Goal: Navigation & Orientation: Find specific page/section

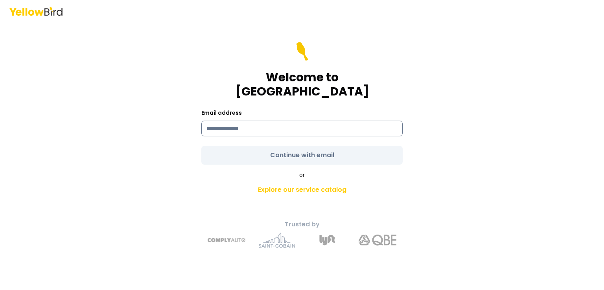
click at [315, 121] on input at bounding box center [301, 129] width 201 height 16
type input "**********"
click at [308, 147] on form "**********" at bounding box center [301, 103] width 201 height 123
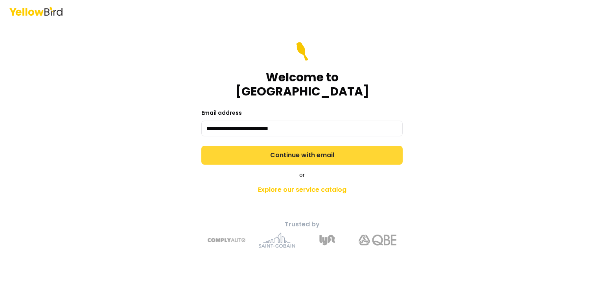
click at [307, 148] on button "Continue with email" at bounding box center [301, 155] width 201 height 19
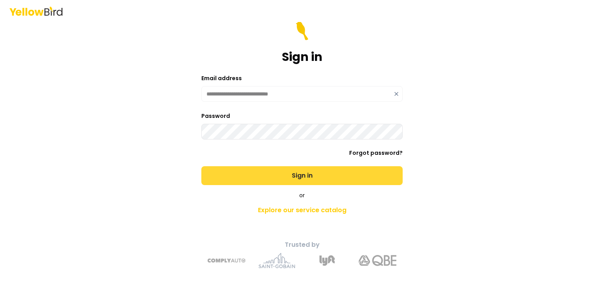
click at [296, 173] on button "Sign in" at bounding box center [301, 175] width 201 height 19
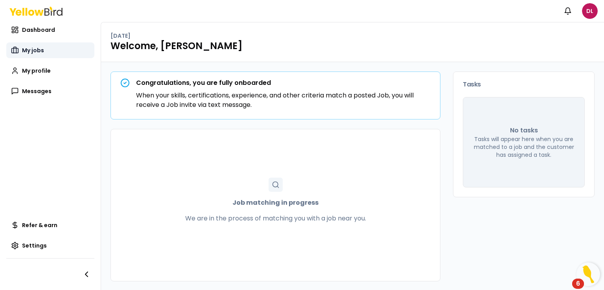
click at [36, 53] on span "My jobs" at bounding box center [33, 50] width 22 height 8
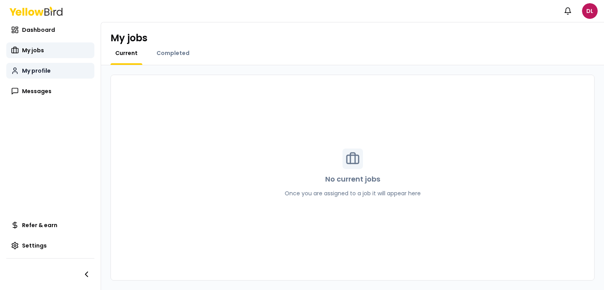
click at [41, 72] on span "My profile" at bounding box center [36, 71] width 29 height 8
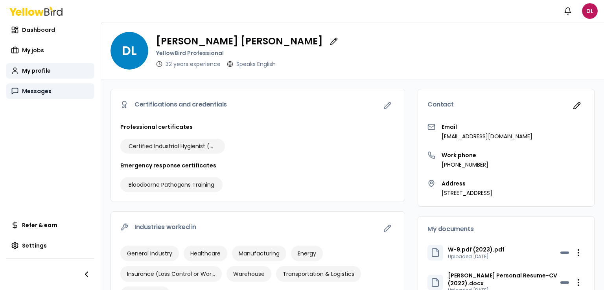
click at [41, 92] on span "Messages" at bounding box center [36, 91] width 29 height 8
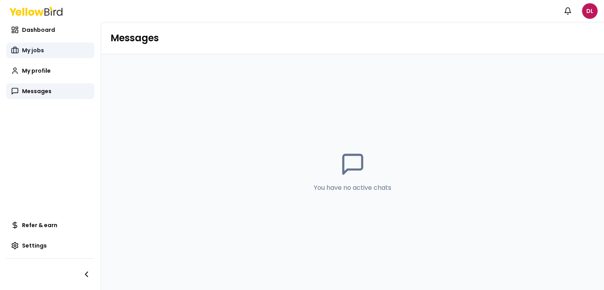
click at [35, 52] on span "My jobs" at bounding box center [33, 50] width 22 height 8
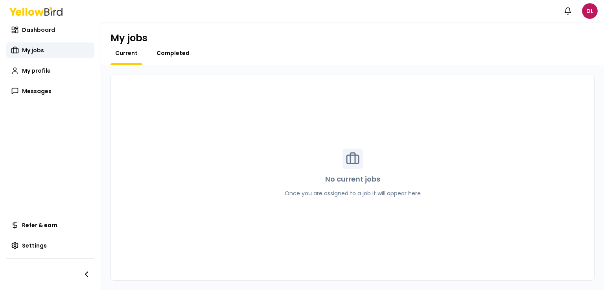
click at [175, 55] on span "Completed" at bounding box center [172, 53] width 33 height 8
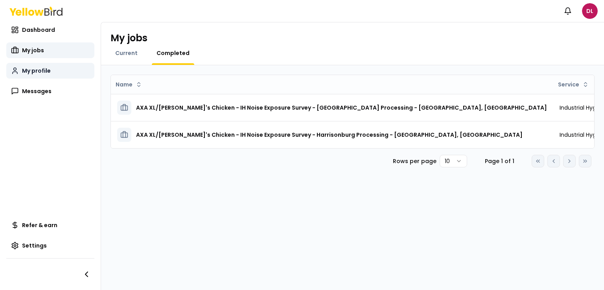
click at [32, 70] on span "My profile" at bounding box center [36, 71] width 29 height 8
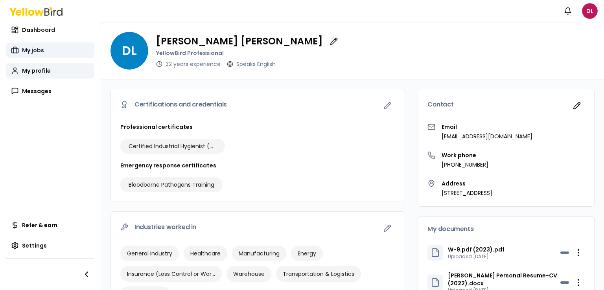
click at [36, 49] on span "My jobs" at bounding box center [33, 50] width 22 height 8
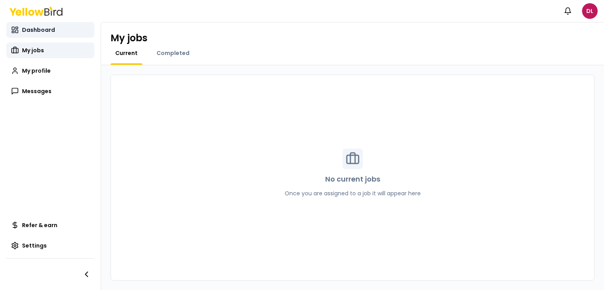
click at [48, 31] on span "Dashboard" at bounding box center [38, 30] width 33 height 8
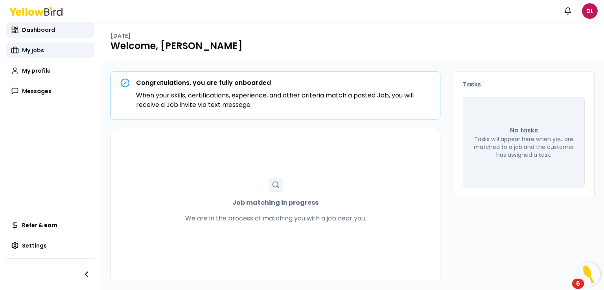
click at [40, 48] on span "My jobs" at bounding box center [33, 50] width 22 height 8
